Goal: Task Accomplishment & Management: Manage account settings

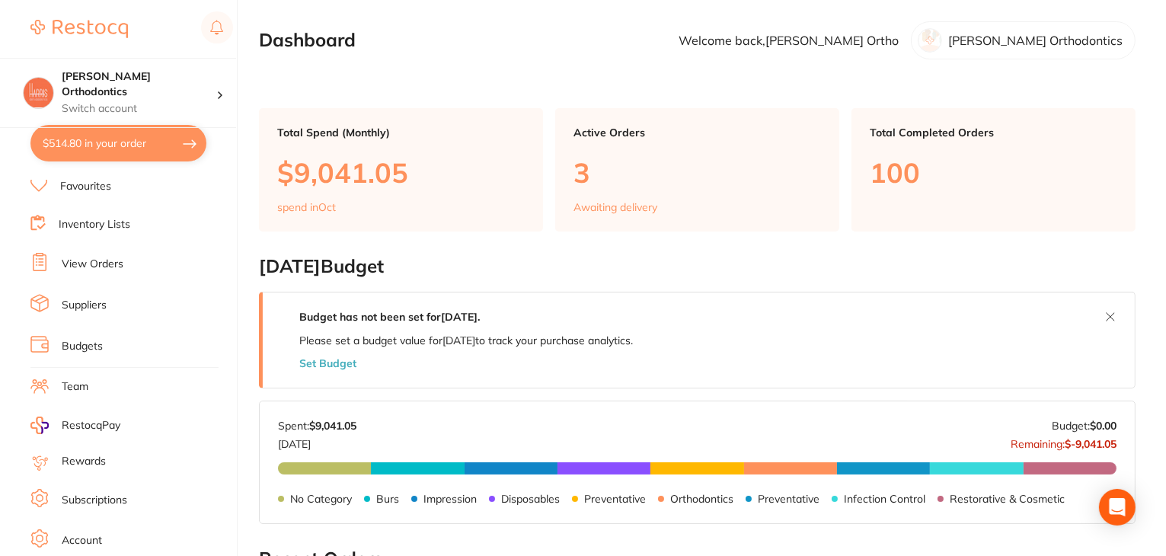
scroll to position [153, 0]
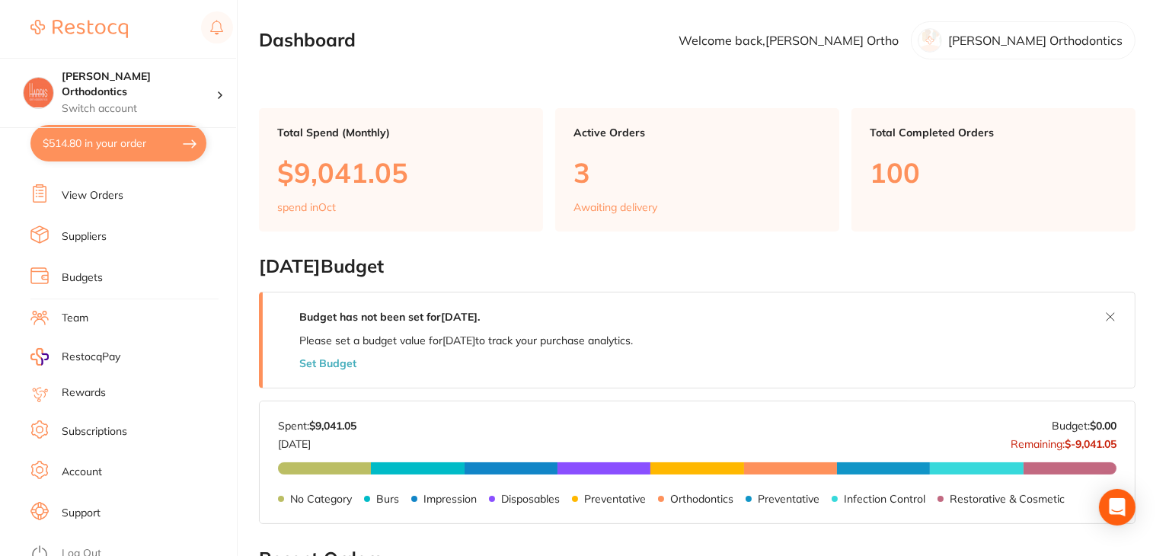
click at [76, 270] on link "Budgets" at bounding box center [82, 277] width 41 height 15
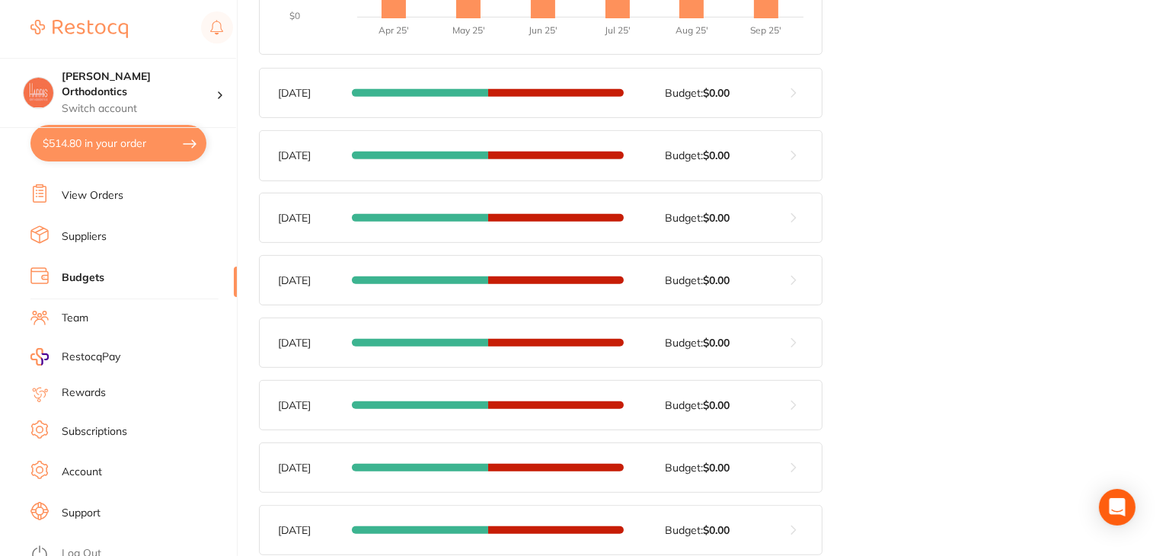
scroll to position [686, 0]
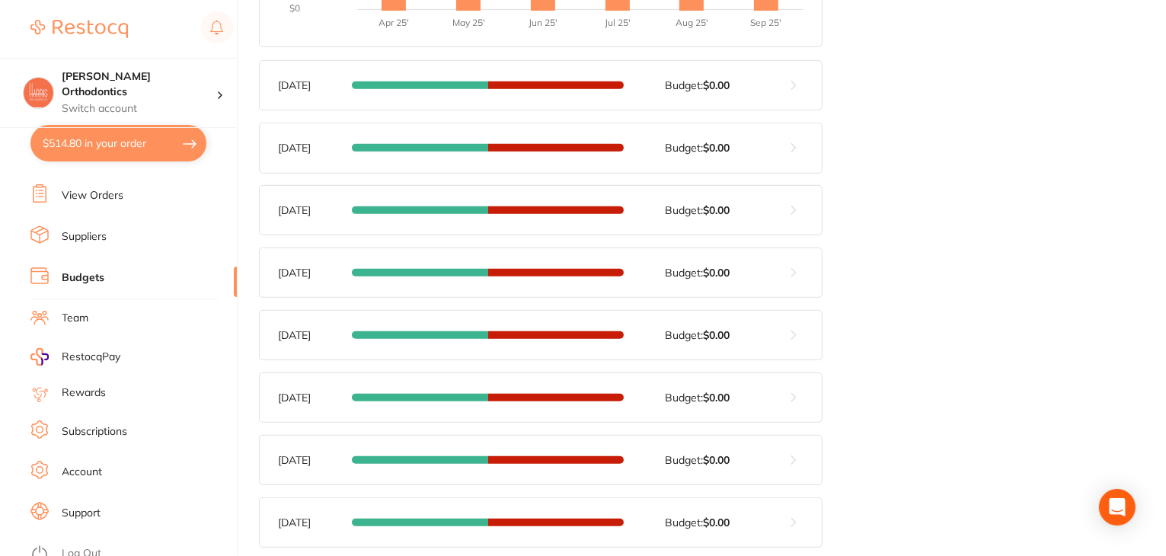
click at [94, 546] on link "Log Out" at bounding box center [82, 553] width 40 height 15
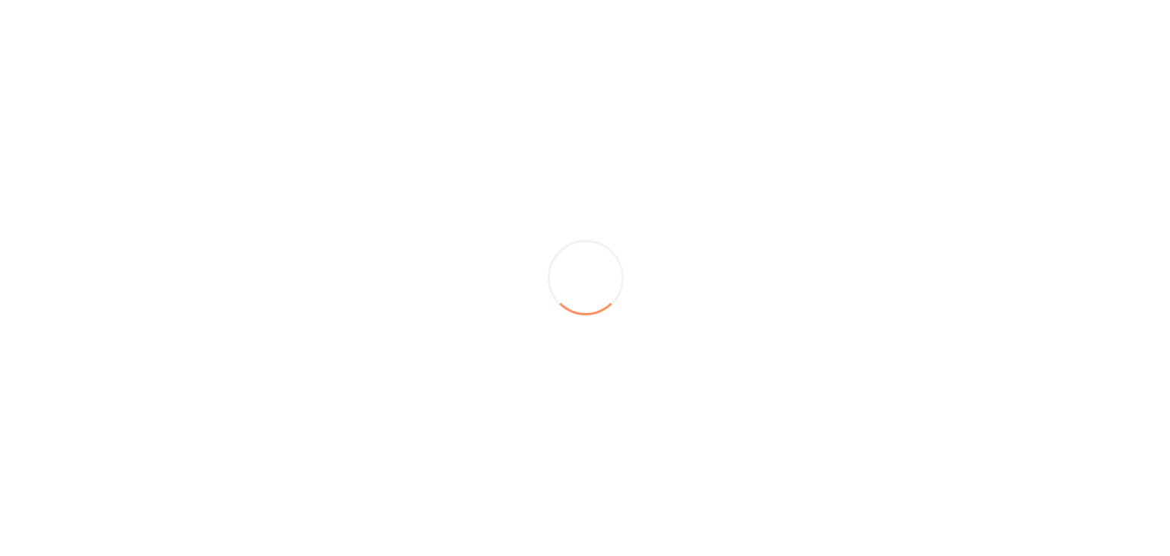
scroll to position [0, 0]
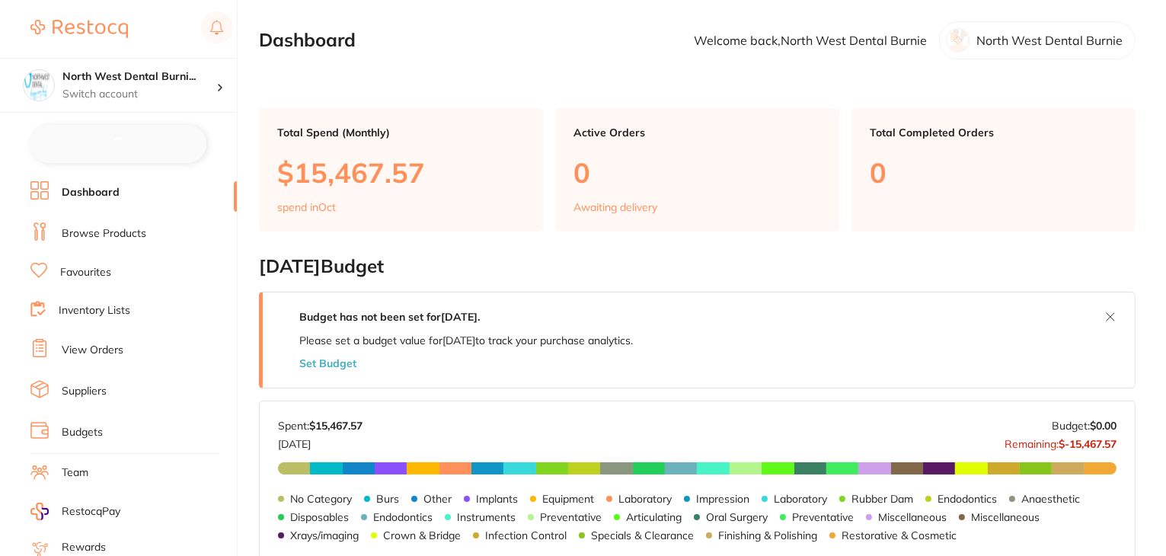
checkbox input "false"
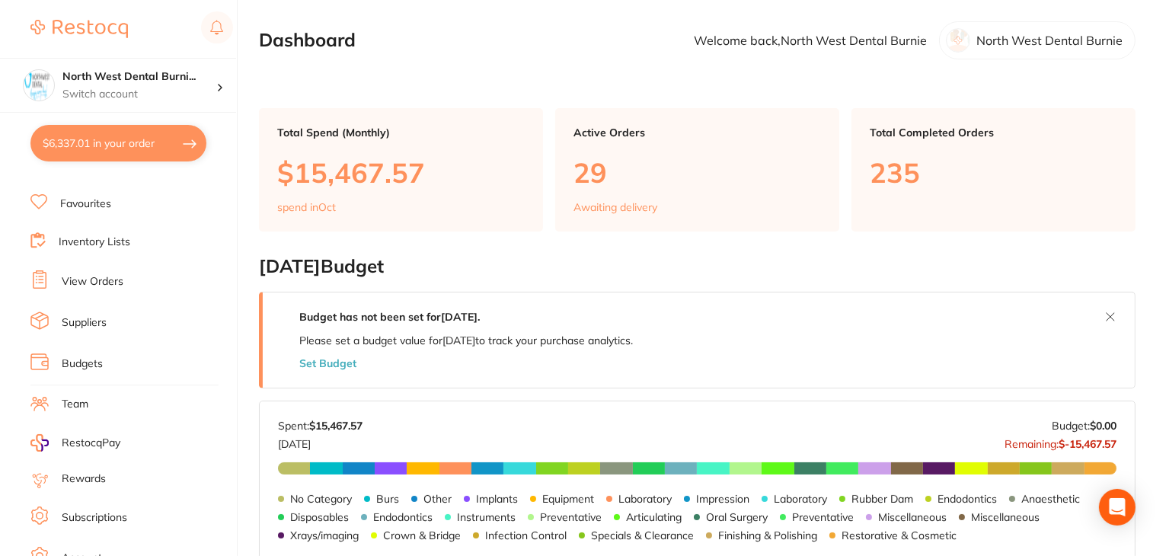
scroll to position [153, 0]
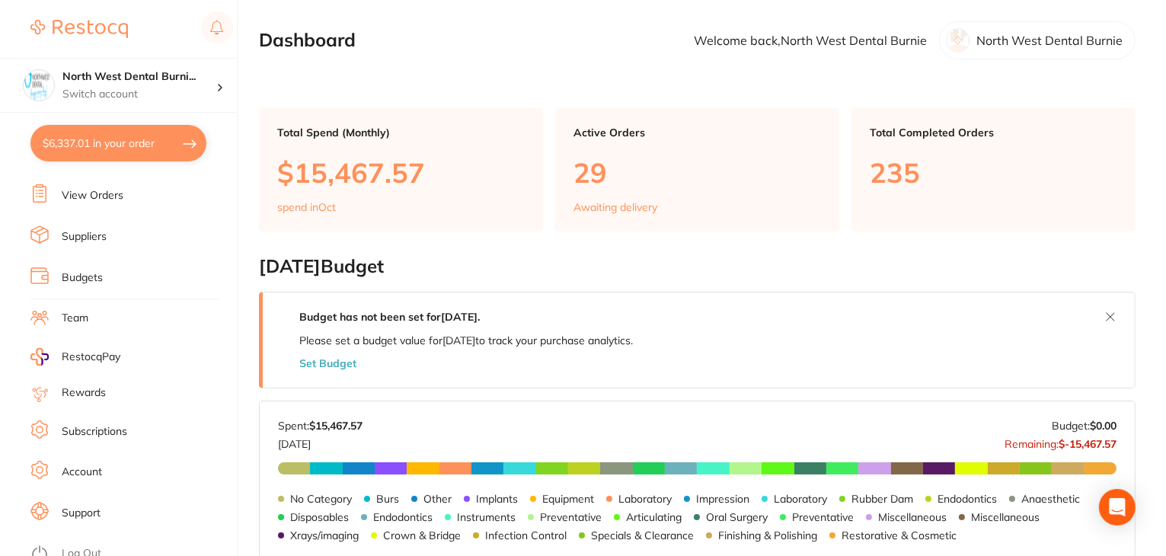
click at [85, 546] on link "Log Out" at bounding box center [82, 553] width 40 height 15
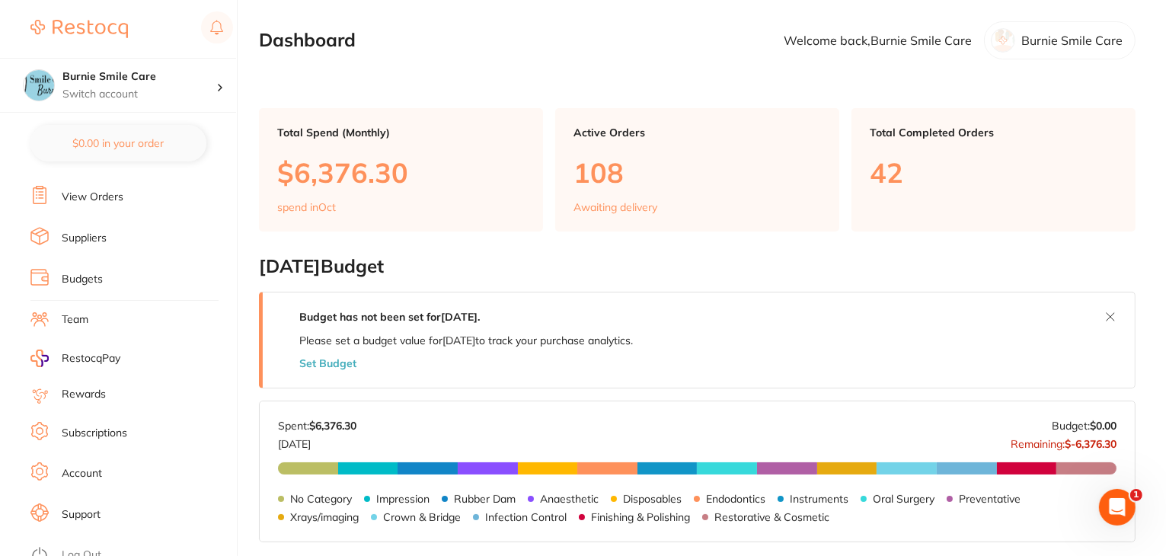
scroll to position [153, 0]
click at [67, 546] on link "Log Out" at bounding box center [82, 553] width 40 height 15
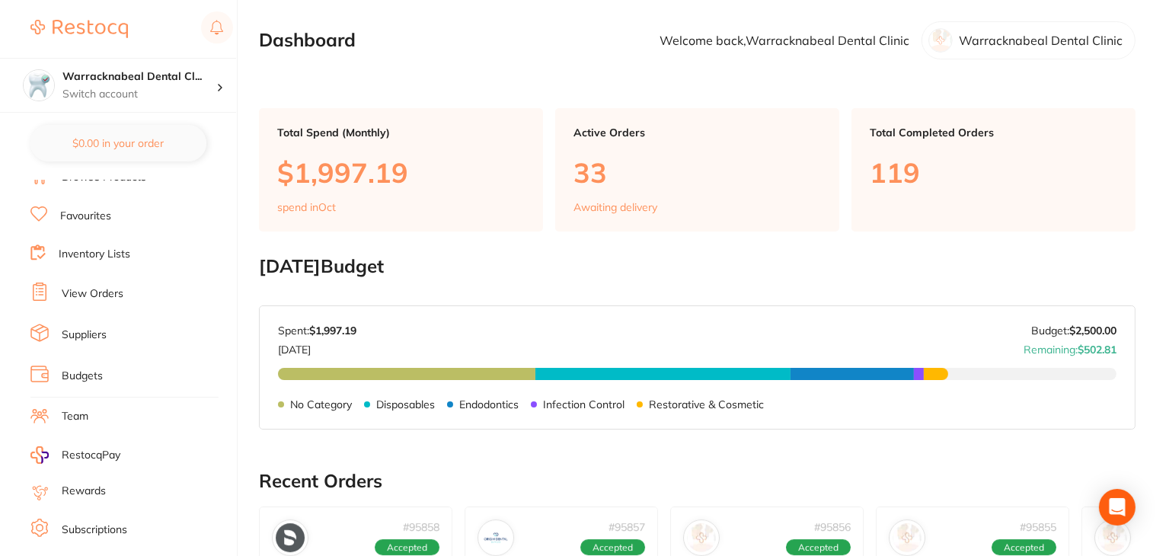
scroll to position [153, 0]
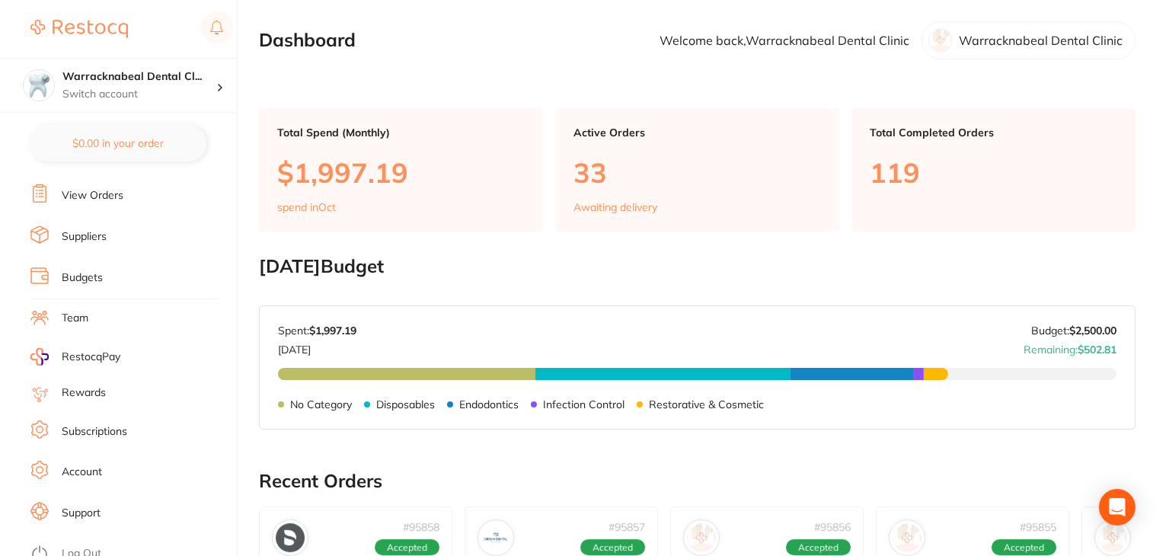
click at [80, 546] on link "Log Out" at bounding box center [82, 553] width 40 height 15
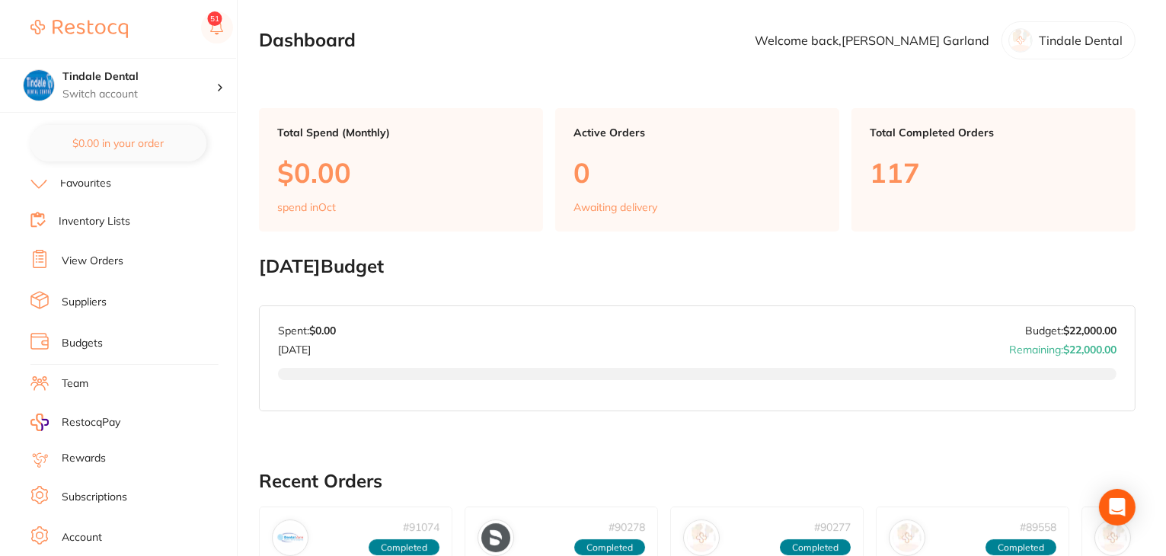
scroll to position [153, 0]
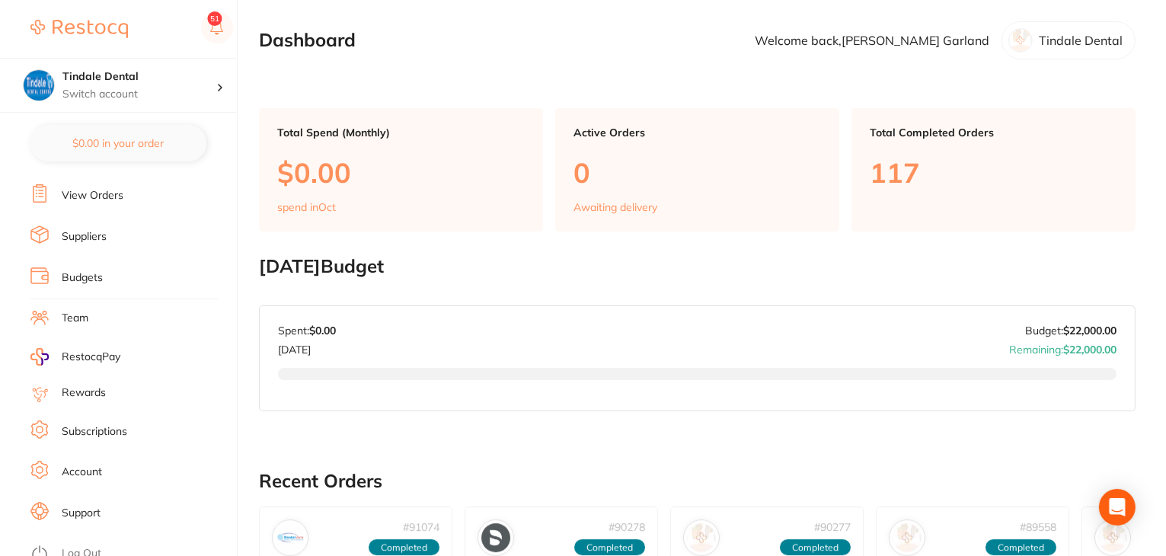
click at [82, 546] on link "Log Out" at bounding box center [82, 553] width 40 height 15
